Goal: Task Accomplishment & Management: Manage account settings

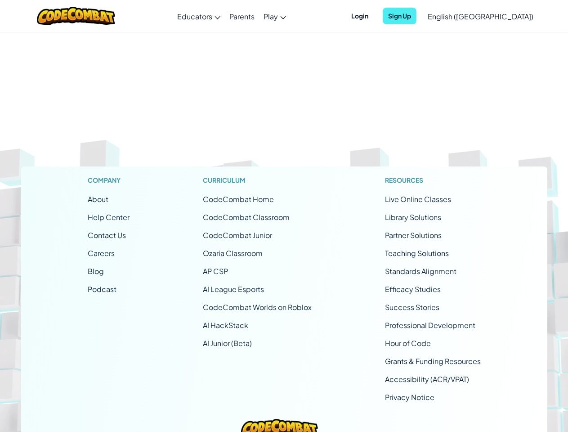
click at [374, 16] on span "Login" at bounding box center [360, 16] width 28 height 17
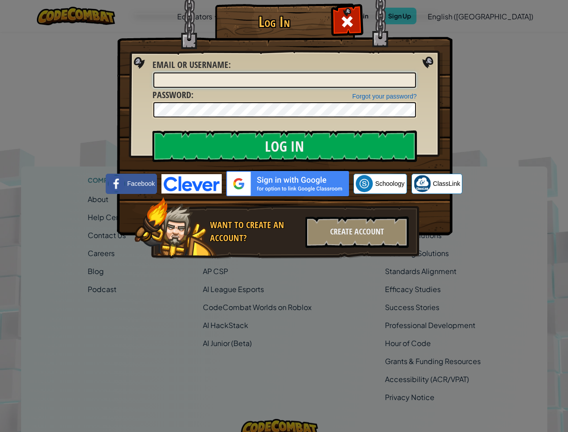
click at [415, 72] on input "Email or Username :" at bounding box center [284, 79] width 263 height 15
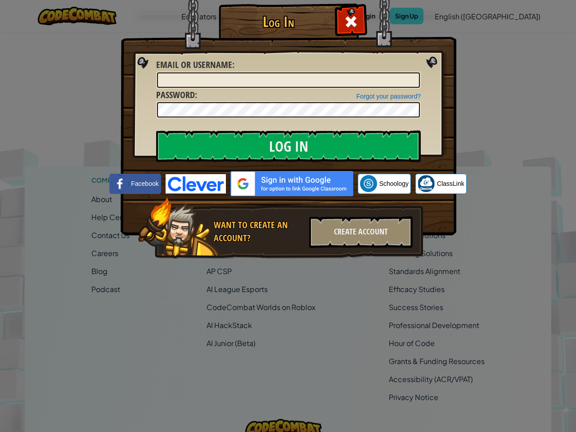
click at [455, 16] on div "Log In Unknown Error Email or Username : Forgot your password? Password : Log I…" at bounding box center [288, 216] width 576 height 432
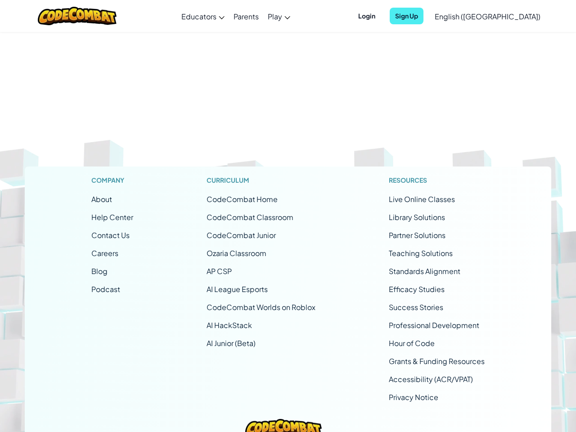
click at [423, 16] on span "Sign Up" at bounding box center [406, 16] width 34 height 17
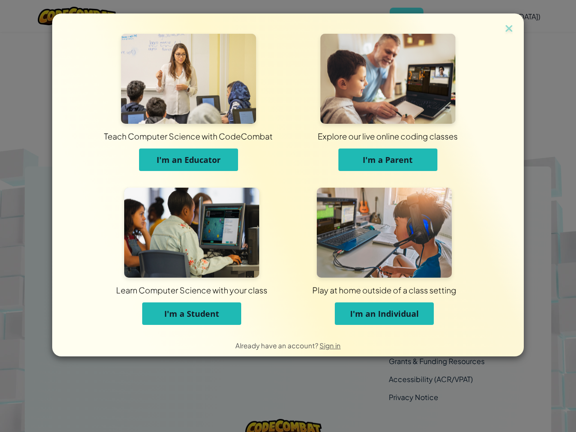
click at [503, 16] on div "Teach Computer Science with CodeCombat I'm an Educator Explore our live online …" at bounding box center [287, 173] width 471 height 320
click at [284, 232] on div "Teach Computer Science with CodeCombat I'm an Educator Explore our live online …" at bounding box center [288, 173] width 426 height 320
